Goal: Find specific page/section: Find specific page/section

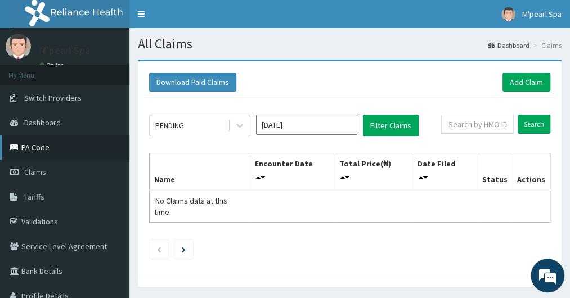
click at [41, 141] on link "PA Code" at bounding box center [64, 147] width 129 height 25
